Goal: Information Seeking & Learning: Learn about a topic

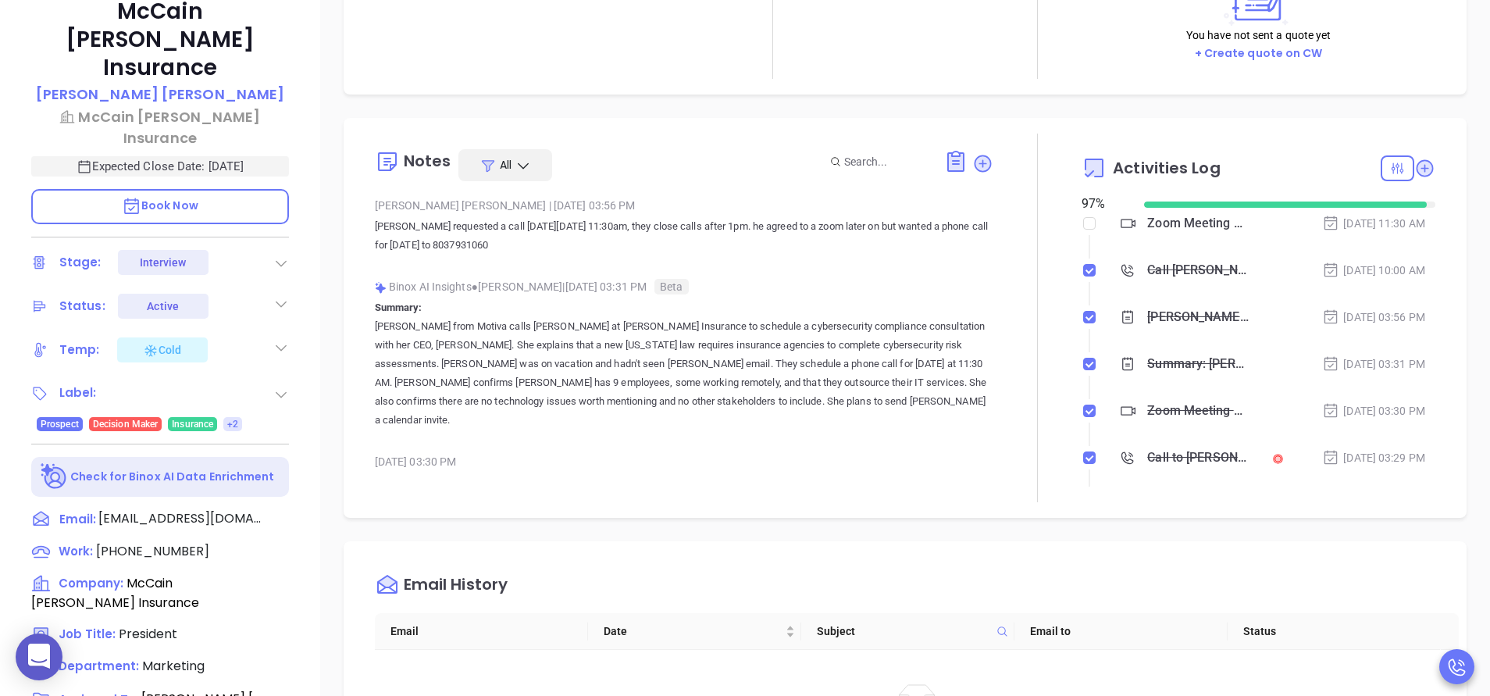
scroll to position [454, 0]
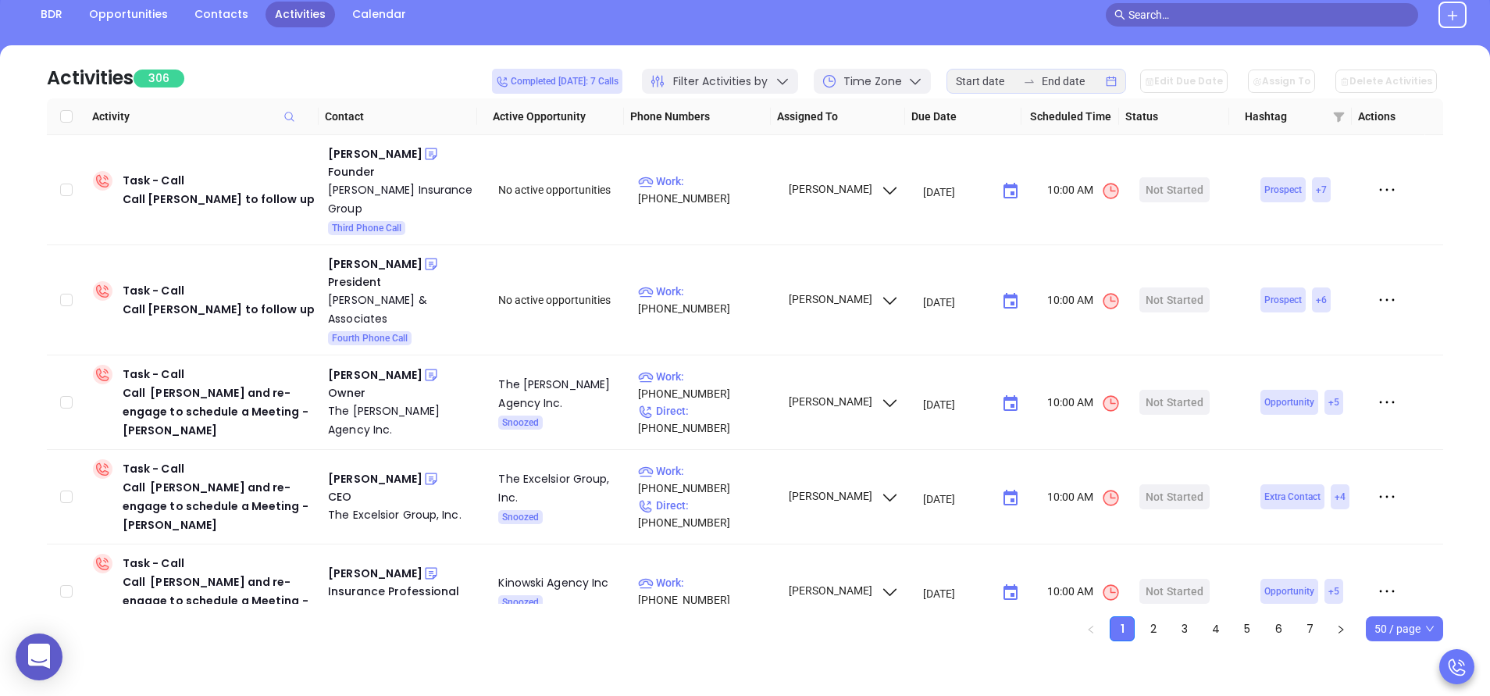
scroll to position [451, 0]
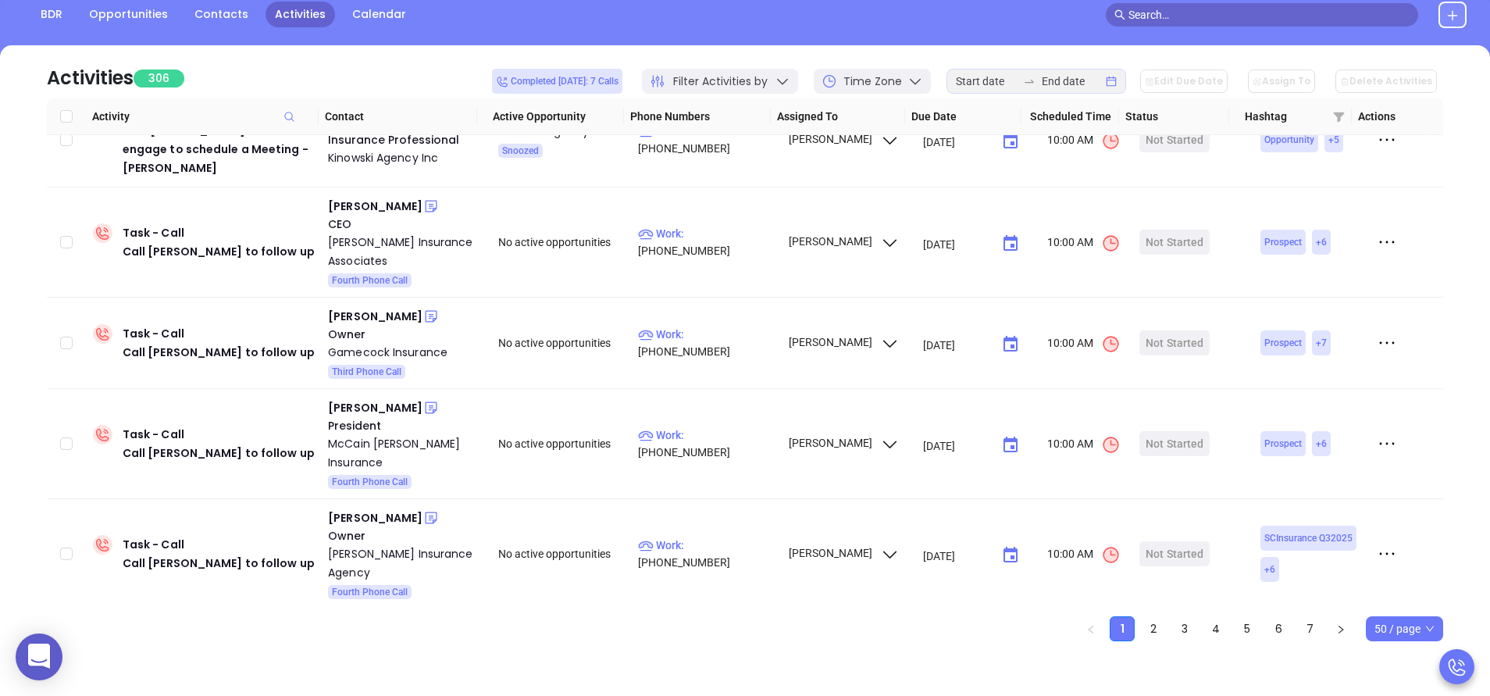
click at [1451, 209] on div "Activities 306 Completed [DATE]: 7 Calls Filter Activities by Time Zone Edit Du…" at bounding box center [744, 343] width 1443 height 596
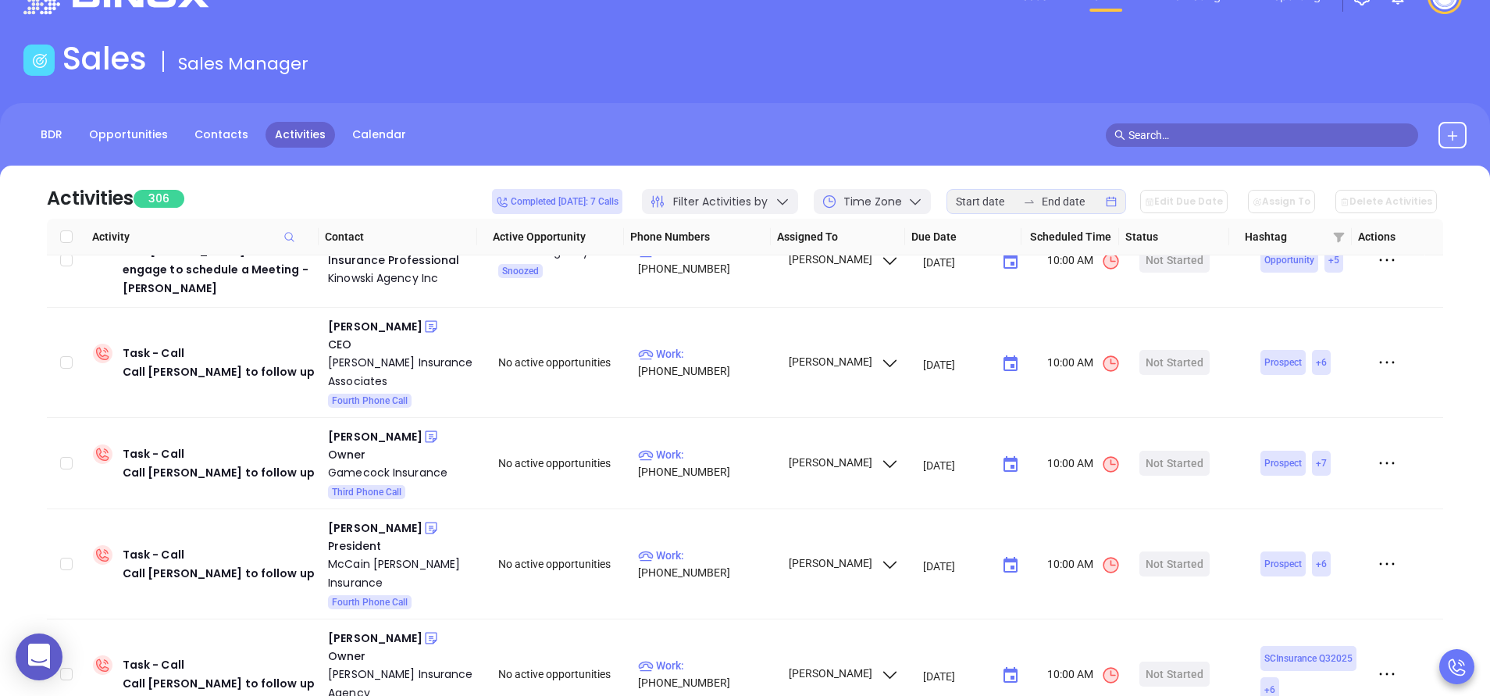
scroll to position [0, 0]
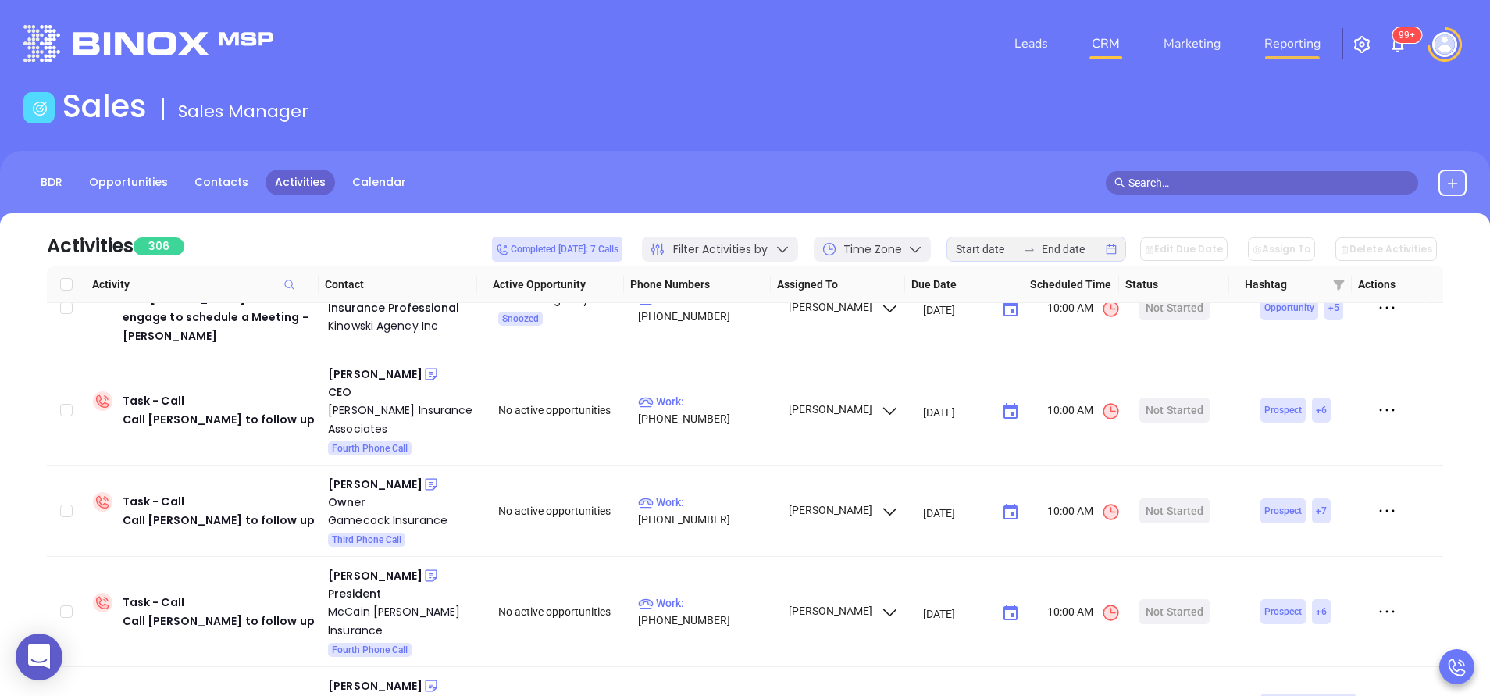
click at [1279, 42] on link "Reporting" at bounding box center [1292, 43] width 69 height 31
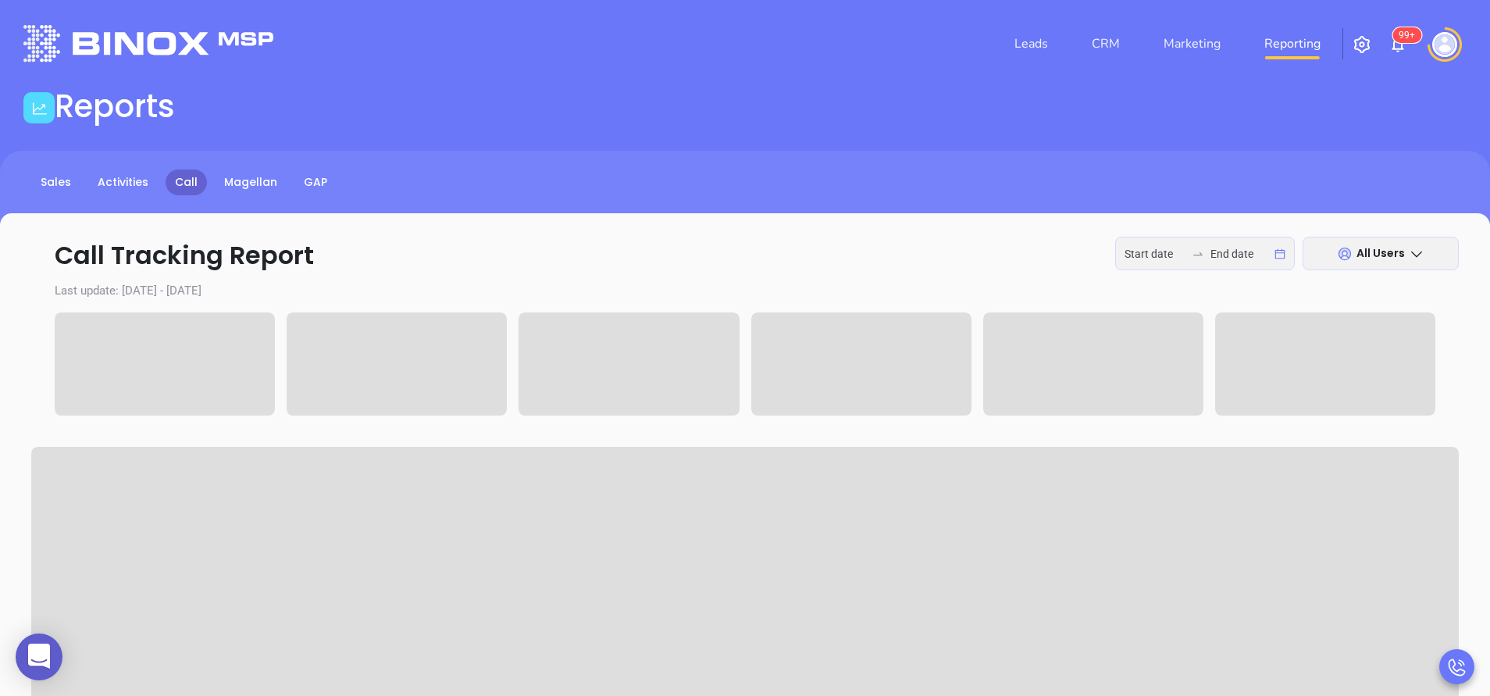
type input "[DATE]"
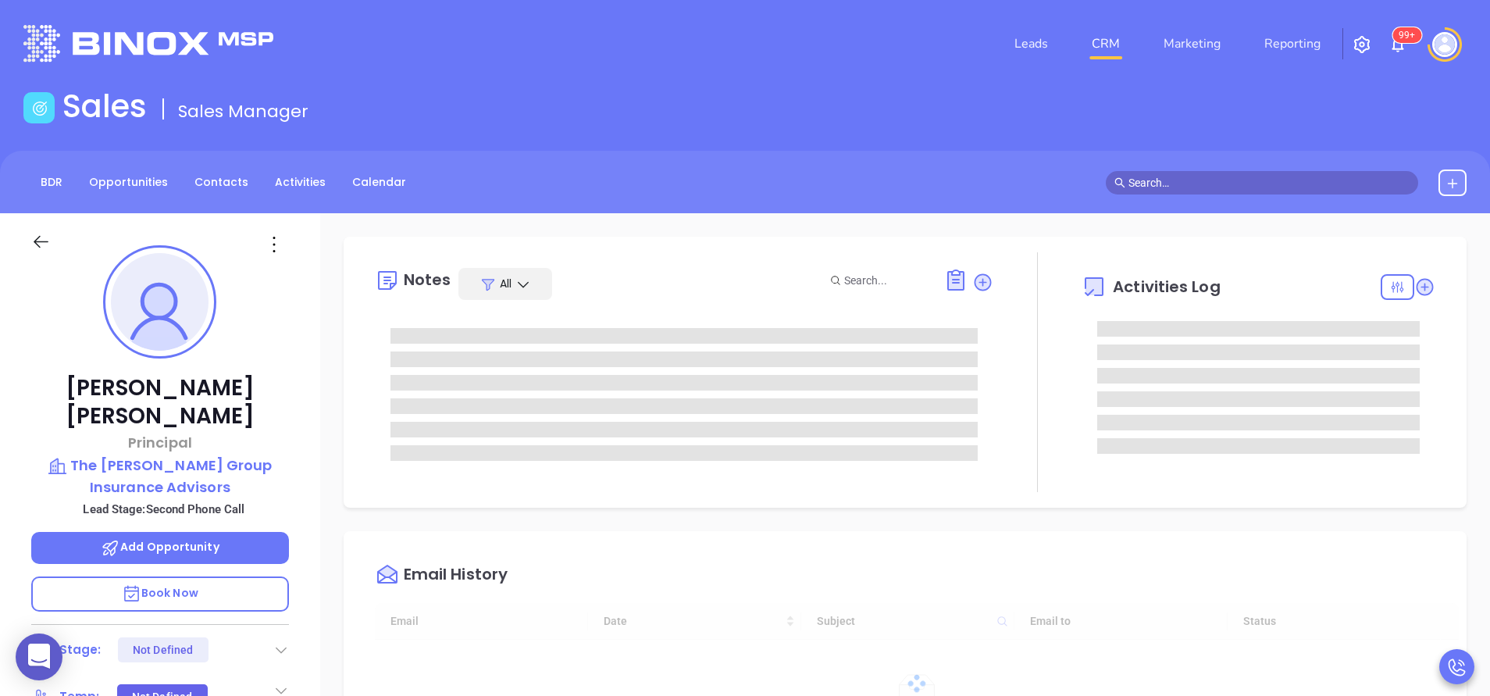
type input "10:00 am"
type input "[DATE]"
type input "[PERSON_NAME]"
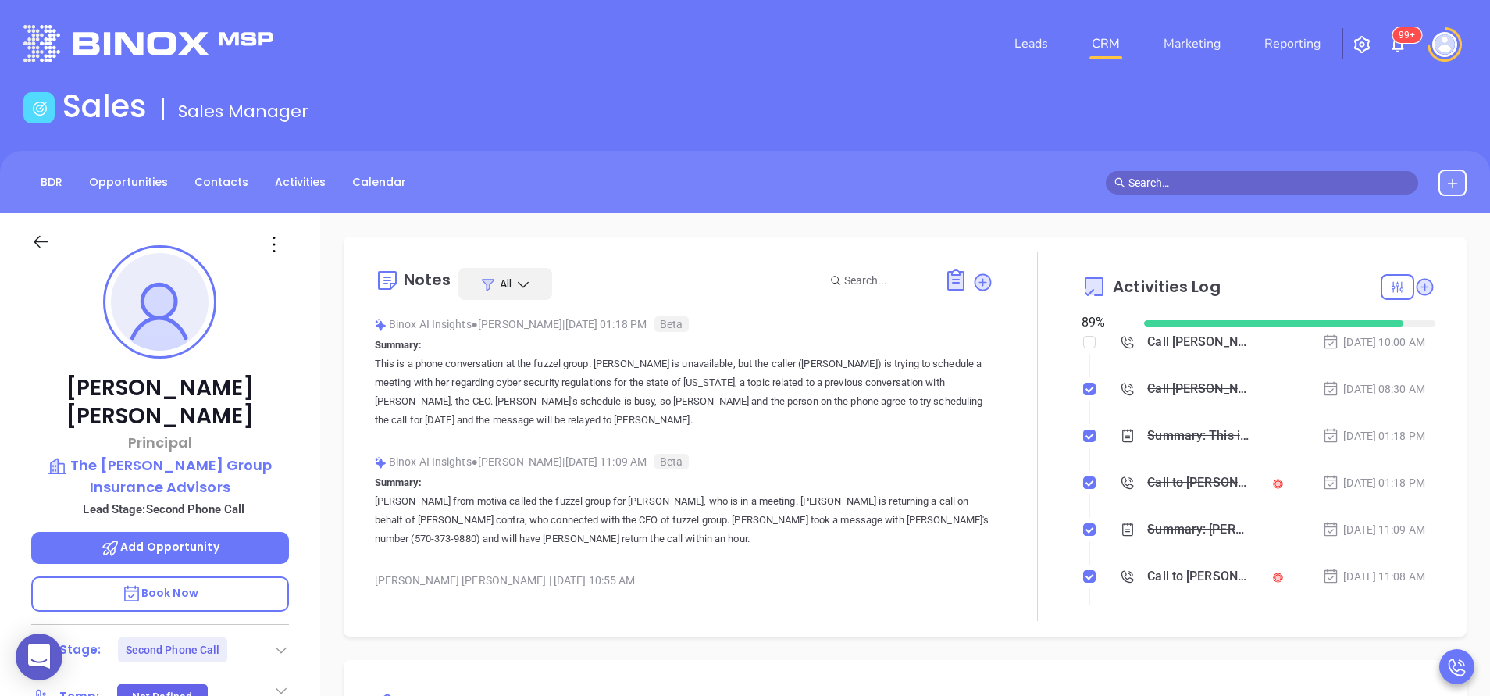
click at [939, 432] on div "Binox AI Insights ● Vicky Mendoza | Sep 3, 2025 01:18 PM Beta Summary: This is …" at bounding box center [684, 377] width 618 height 130
click at [793, 410] on p "This is a phone conversation at the fuzzel group. Sheila is unavailable, but th…" at bounding box center [684, 391] width 618 height 75
click at [831, 423] on p "This is a phone conversation at the fuzzel group. Sheila is unavailable, but th…" at bounding box center [684, 391] width 618 height 75
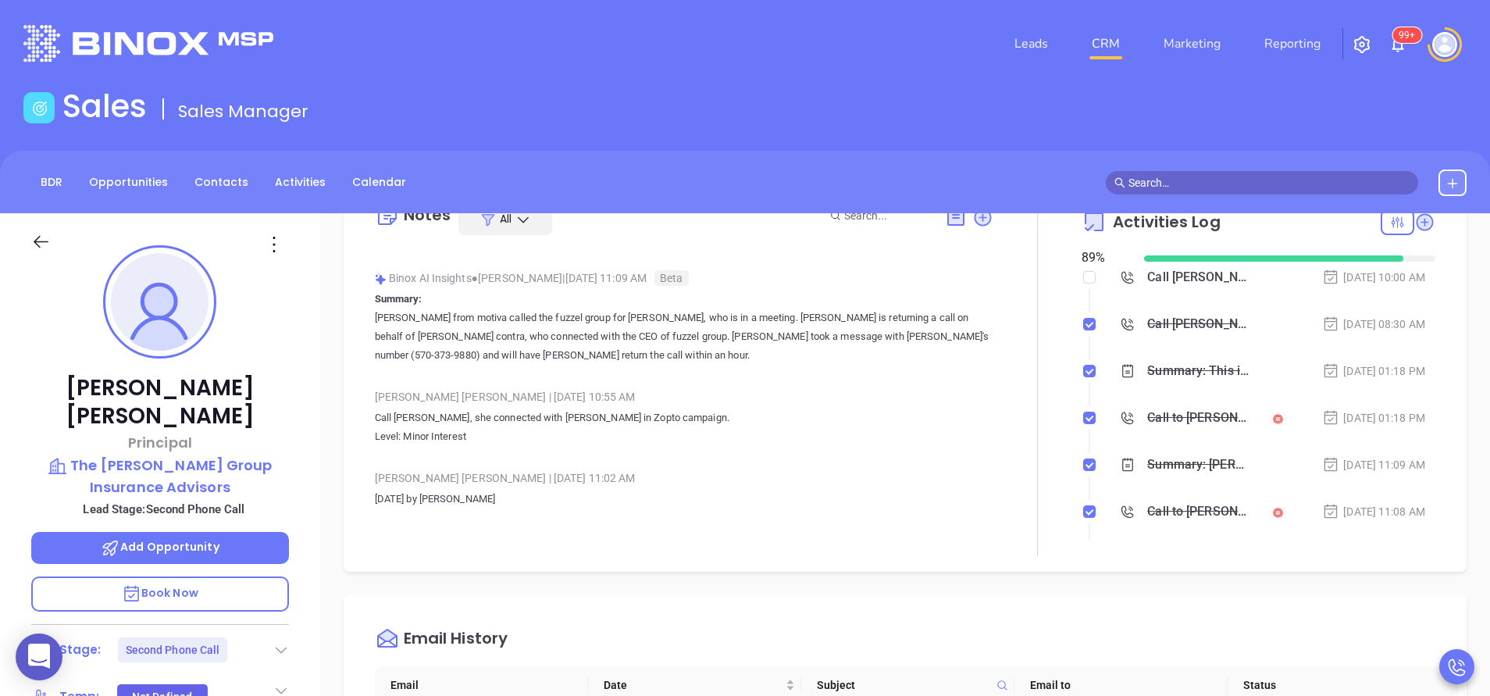
scroll to position [94, 0]
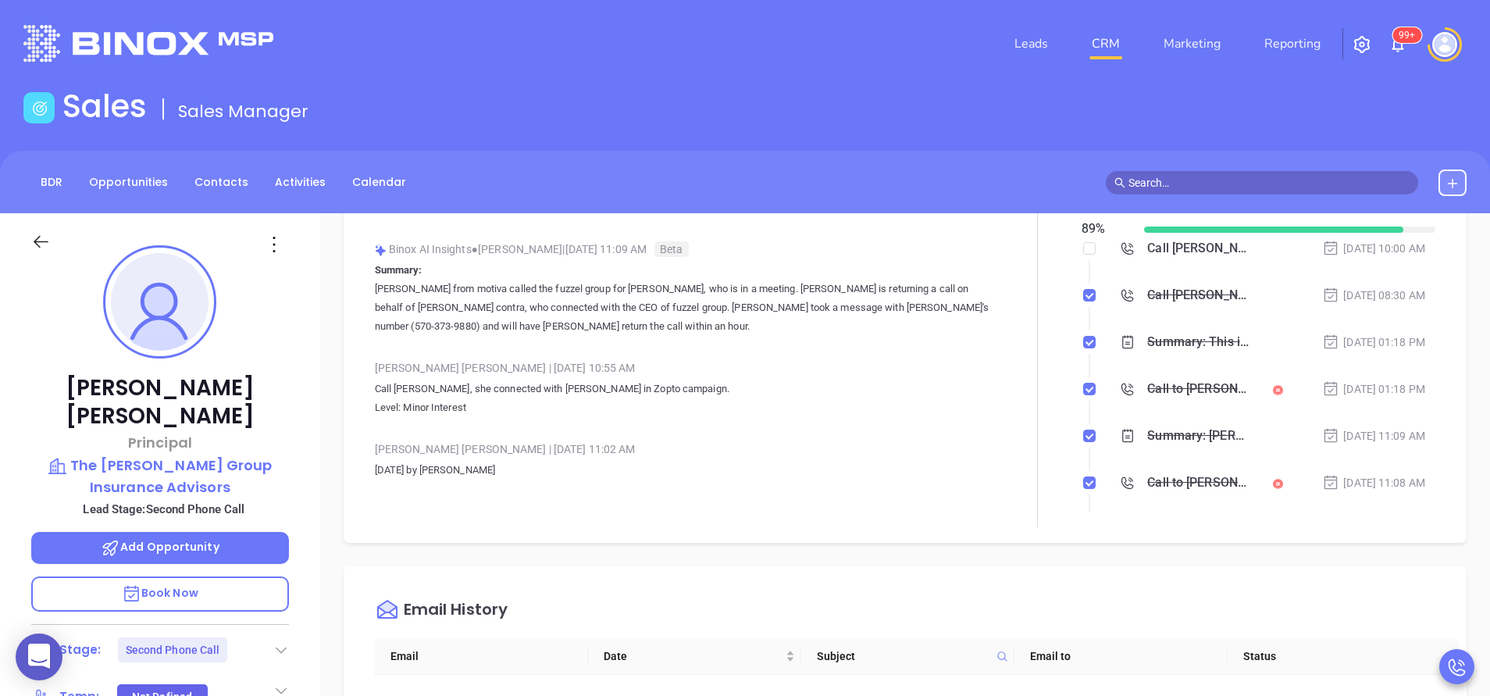
click at [739, 417] on p "Call Tyler, she connected with Walter in Zopto campaign. Level: Minor Interest" at bounding box center [684, 397] width 618 height 37
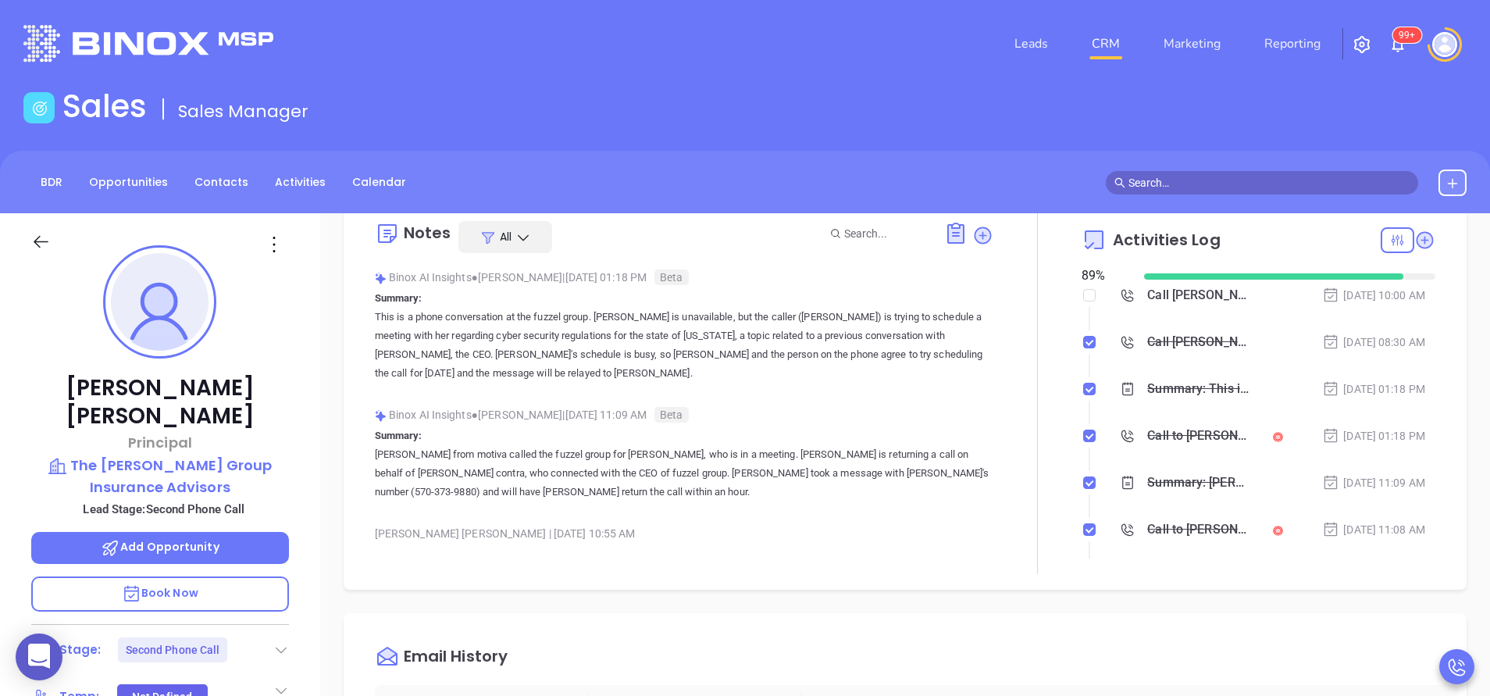
scroll to position [0, 0]
